Goal: Find contact information: Find contact information

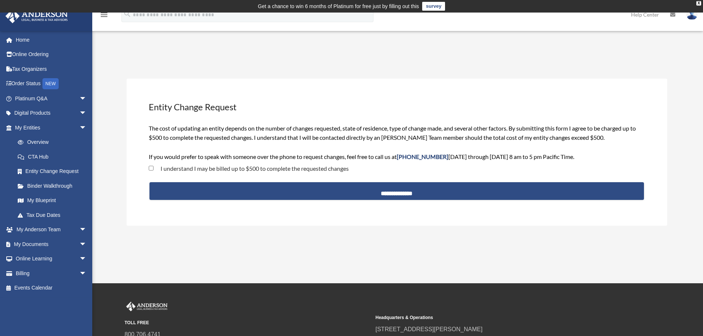
click at [182, 125] on span "The cost of updating an entity depends on the number of changes requested, stat…" at bounding box center [392, 142] width 487 height 35
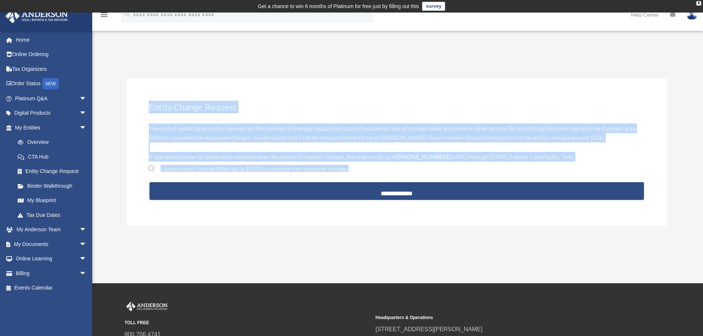
drag, startPoint x: 149, startPoint y: 106, endPoint x: 352, endPoint y: 172, distance: 213.4
click at [352, 172] on div "**********" at bounding box center [397, 153] width 541 height 148
copy div "Entity Change Request The cost of updating an entity depends on the number of c…"
click at [329, 83] on div "**********" at bounding box center [397, 153] width 541 height 148
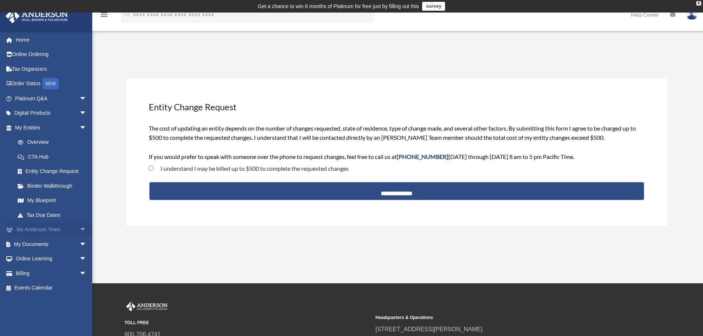
click at [48, 230] on link "My Anderson Team arrow_drop_down" at bounding box center [51, 230] width 93 height 15
click at [79, 228] on span "arrow_drop_down" at bounding box center [86, 230] width 15 height 15
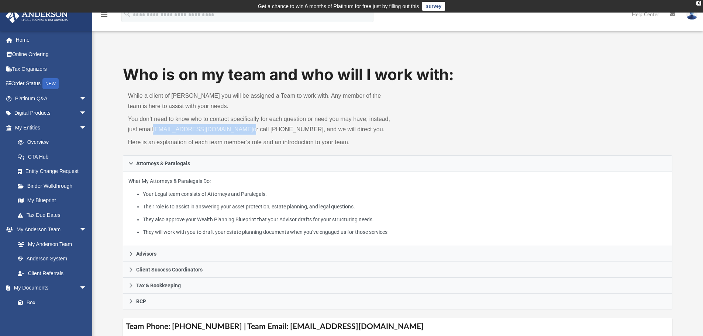
drag, startPoint x: 154, startPoint y: 129, endPoint x: 243, endPoint y: 129, distance: 89.0
click at [243, 129] on p "You don’t need to know who to contact specifically for each question or need yo…" at bounding box center [260, 124] width 265 height 21
click at [263, 128] on p "You don’t need to know who to contact specifically for each question or need yo…" at bounding box center [260, 124] width 265 height 21
click at [291, 128] on p "You don’t need to know who to contact specifically for each question or need yo…" at bounding box center [260, 124] width 265 height 21
drag, startPoint x: 260, startPoint y: 130, endPoint x: 296, endPoint y: 130, distance: 35.8
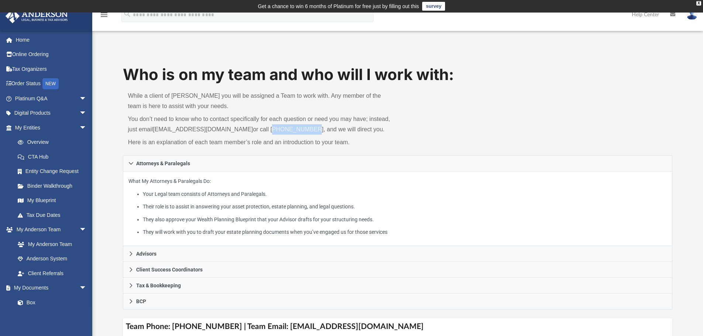
click at [296, 130] on p "You don’t need to know who to contact specifically for each question or need yo…" at bounding box center [260, 124] width 265 height 21
copy p "[PHONE_NUMBER]"
click at [346, 128] on p "You don’t need to know who to contact specifically for each question or need yo…" at bounding box center [260, 124] width 265 height 21
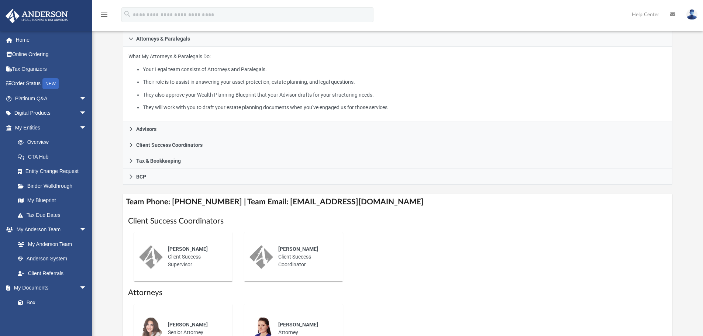
scroll to position [148, 0]
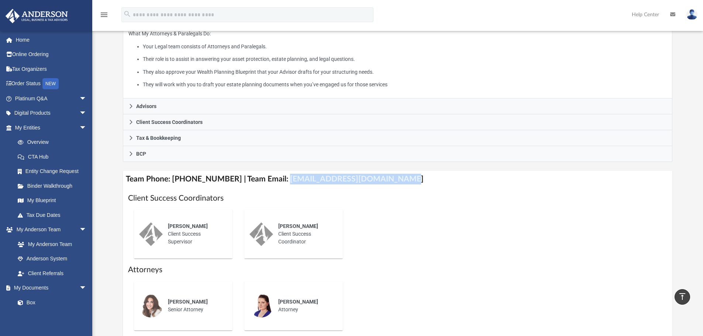
drag, startPoint x: 276, startPoint y: 181, endPoint x: 385, endPoint y: 181, distance: 109.3
click at [385, 181] on h4 "Team Phone: [PHONE_NUMBER] | Team Email: [EMAIL_ADDRESS][DOMAIN_NAME]" at bounding box center [398, 179] width 550 height 17
copy h4 "[EMAIL_ADDRESS][DOMAIN_NAME]"
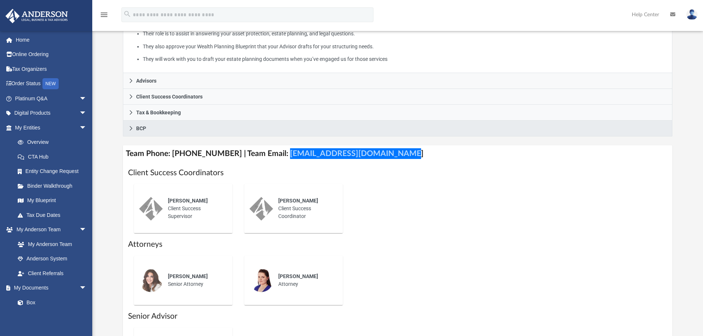
scroll to position [185, 0]
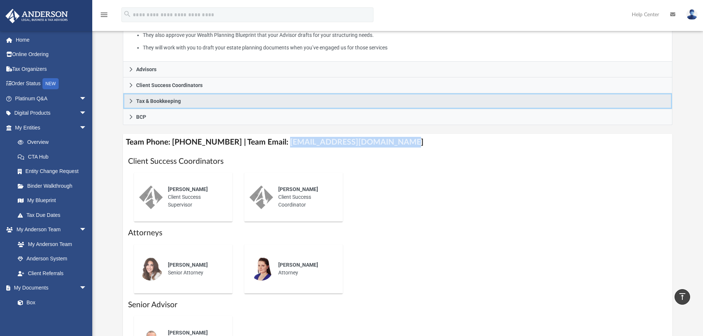
click at [160, 103] on span "Tax & Bookkeeping" at bounding box center [158, 101] width 45 height 5
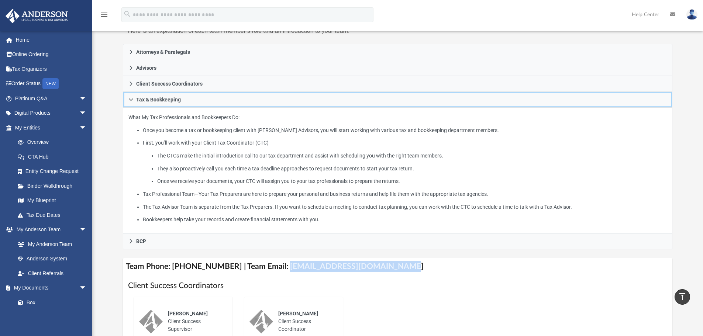
scroll to position [111, 0]
